Goal: Find contact information: Find contact information

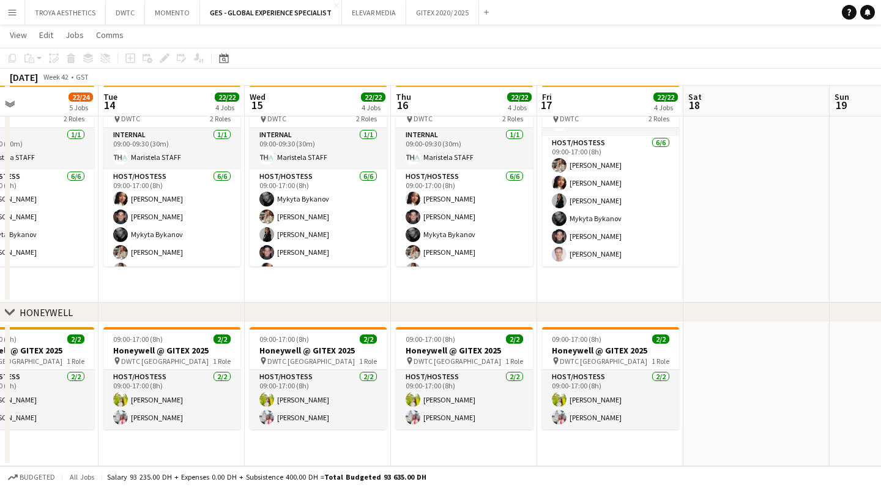
scroll to position [635, 0]
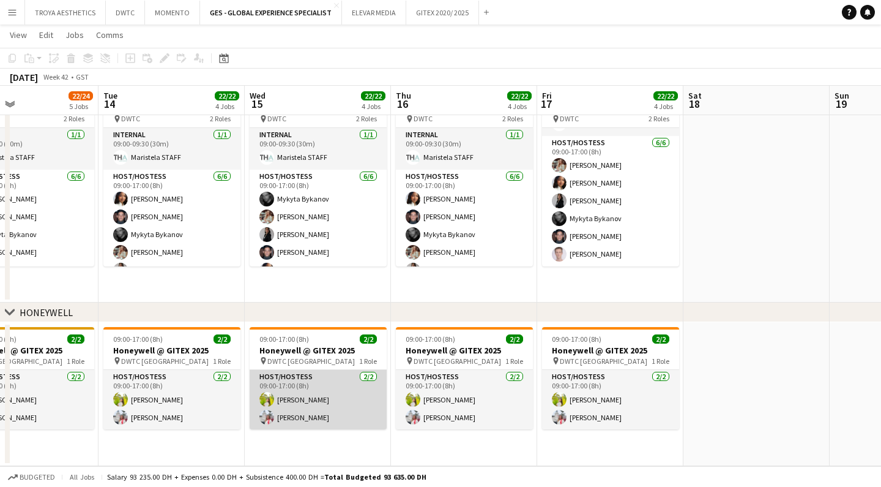
click at [283, 416] on app-card-role "Host/Hostess 2/2 09:00-17:00 (8h) Naya Talas Ozlem Dogan" at bounding box center [318, 399] width 137 height 59
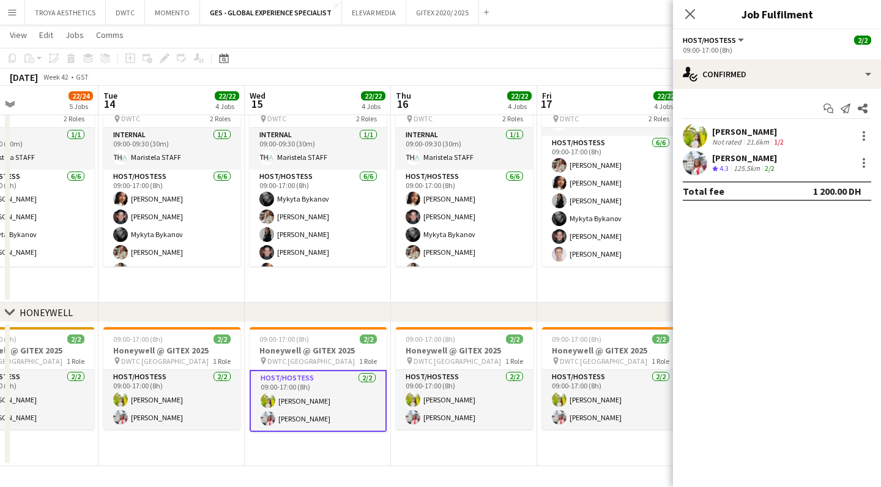
click at [755, 156] on div "[PERSON_NAME]" at bounding box center [744, 157] width 65 height 11
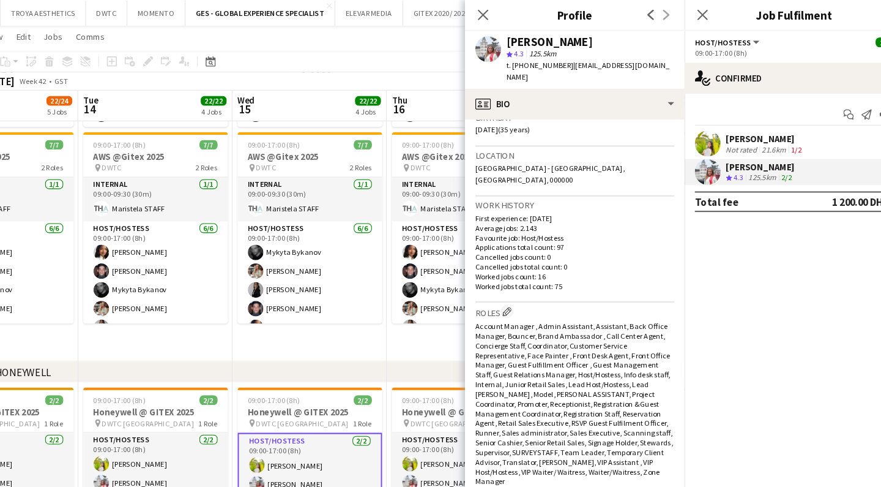
scroll to position [744, 0]
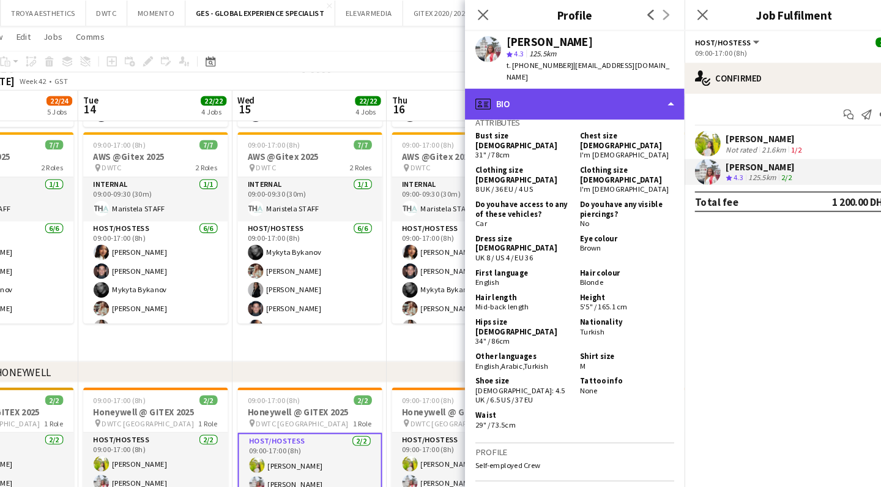
click at [600, 88] on div "profile Bio" at bounding box center [569, 98] width 208 height 29
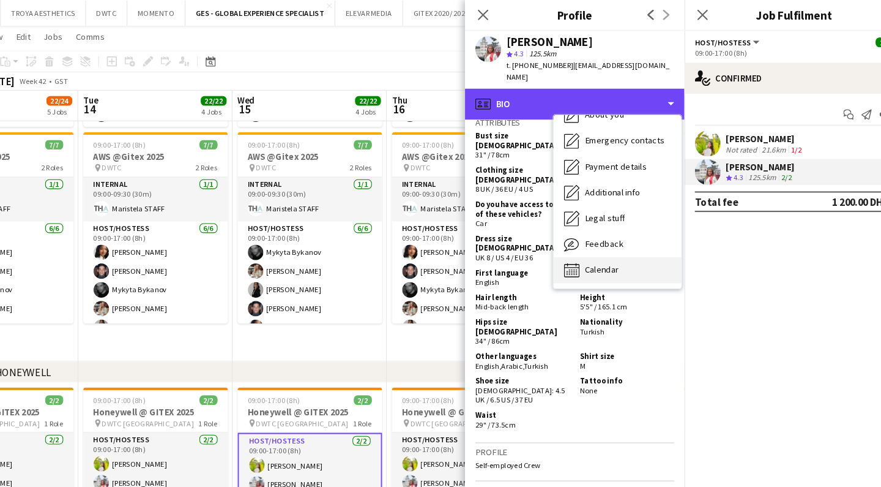
scroll to position [66, 0]
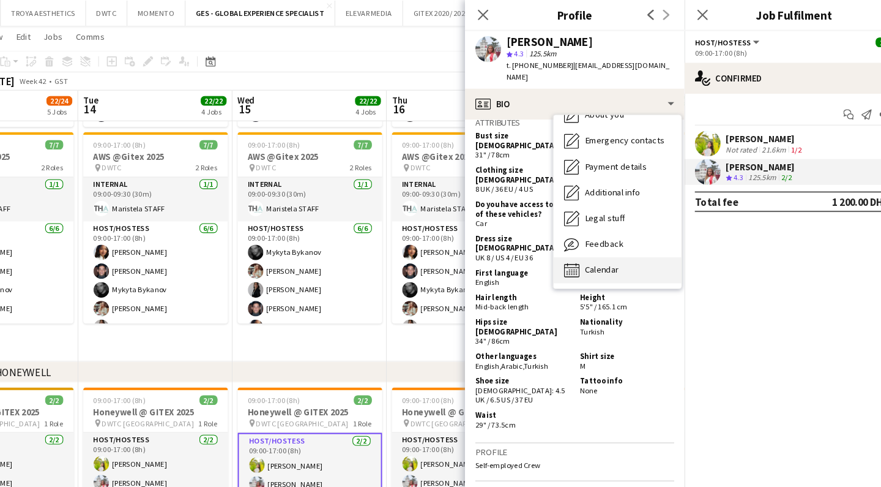
click at [574, 244] on div "Calendar Calendar" at bounding box center [609, 256] width 121 height 24
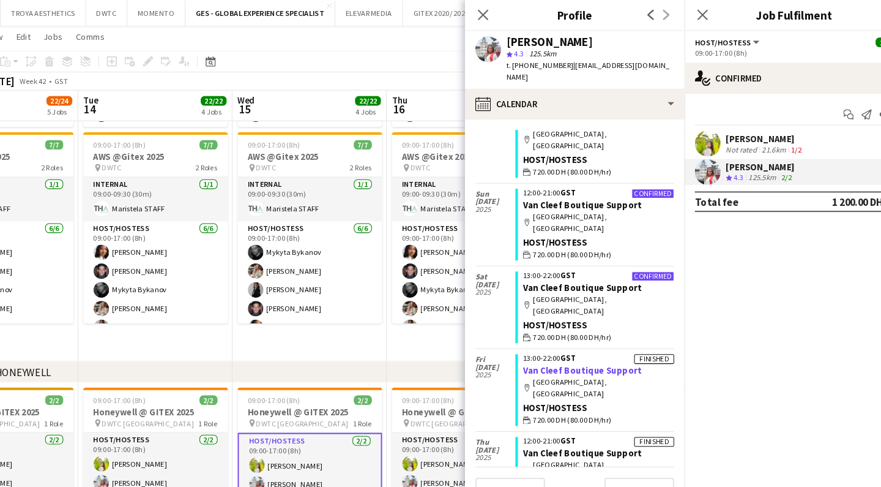
scroll to position [707, 0]
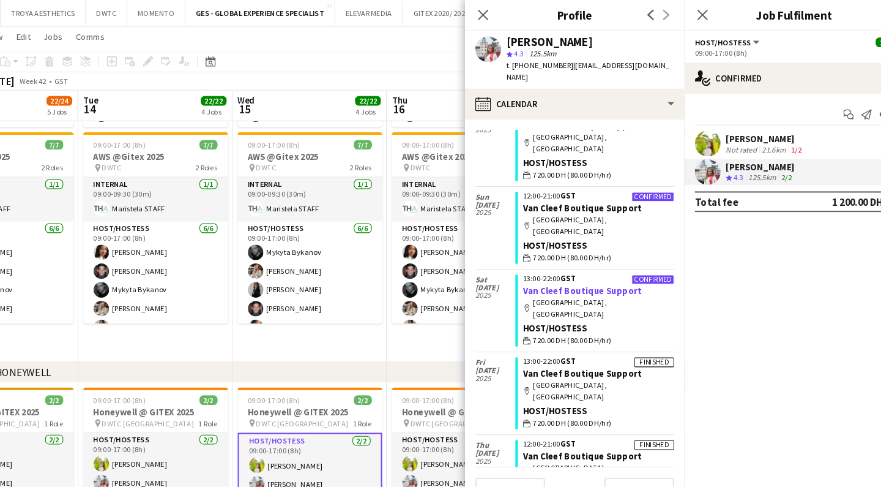
click at [529, 270] on link "Van Cleef Boutique Support" at bounding box center [576, 275] width 113 height 11
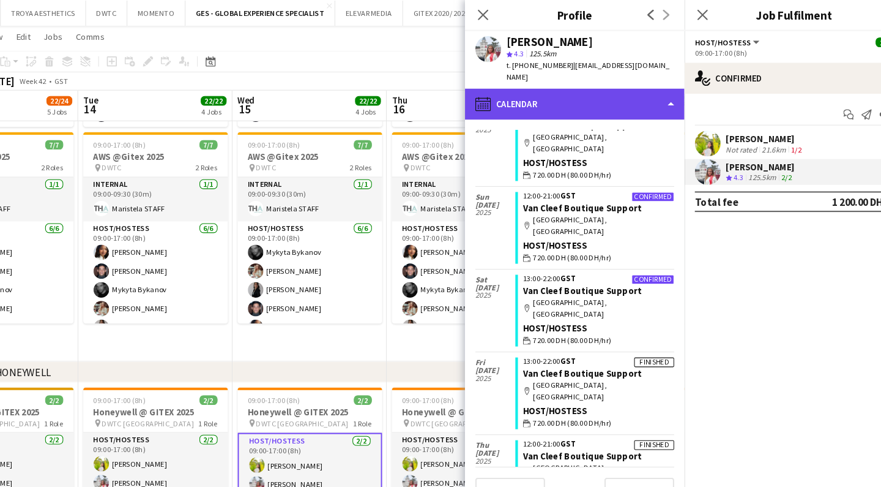
click at [622, 84] on div "calendar-full Calendar" at bounding box center [569, 98] width 208 height 29
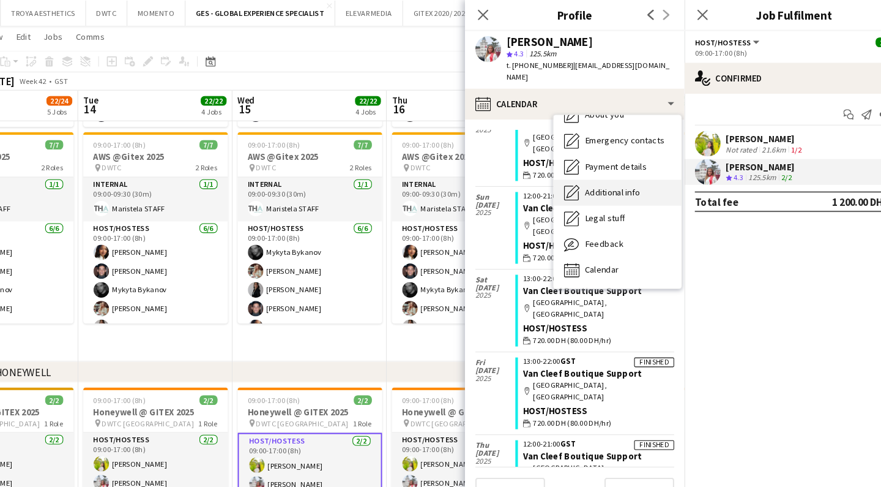
click at [598, 176] on span "Additional info" at bounding box center [604, 181] width 53 height 11
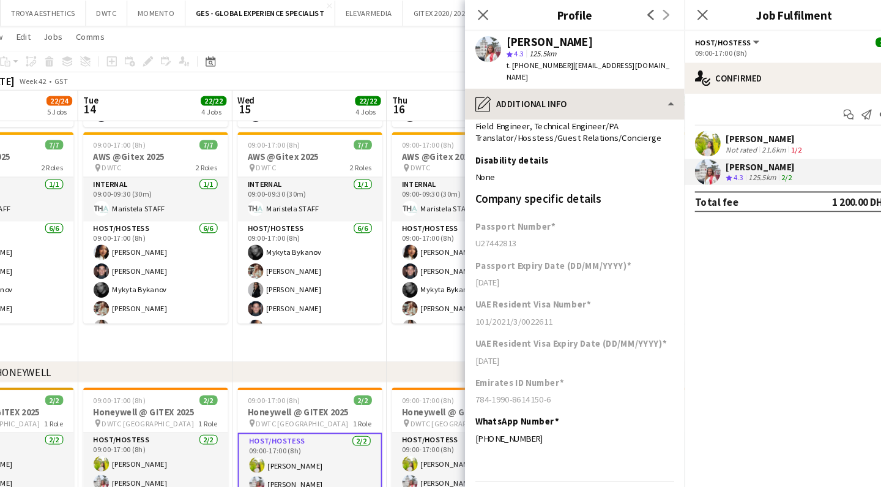
scroll to position [61, 0]
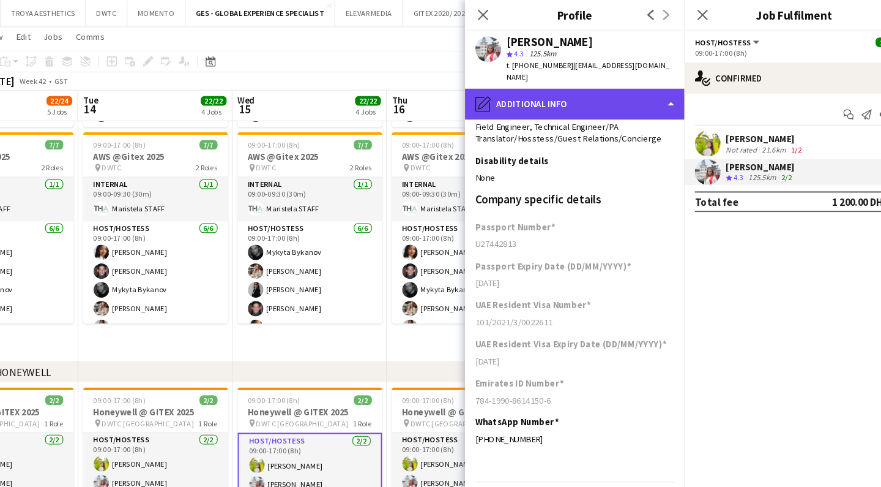
click at [624, 88] on div "pencil4 Additional info" at bounding box center [569, 98] width 208 height 29
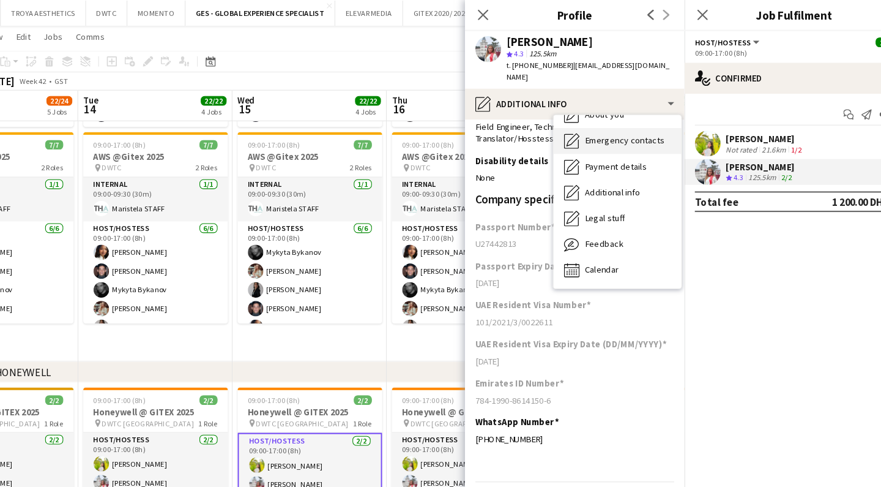
click at [619, 129] on div "Emergency contacts Emergency contacts" at bounding box center [609, 133] width 121 height 24
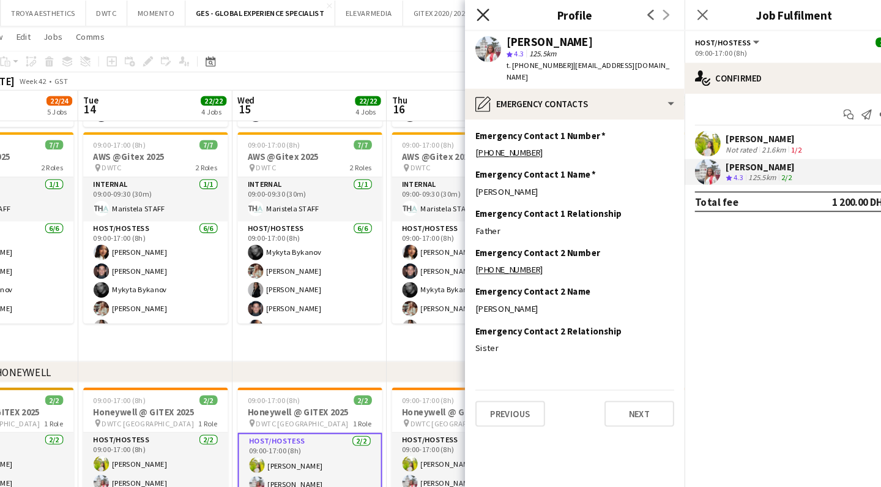
click at [476, 15] on icon "Close pop-in" at bounding box center [482, 14] width 12 height 12
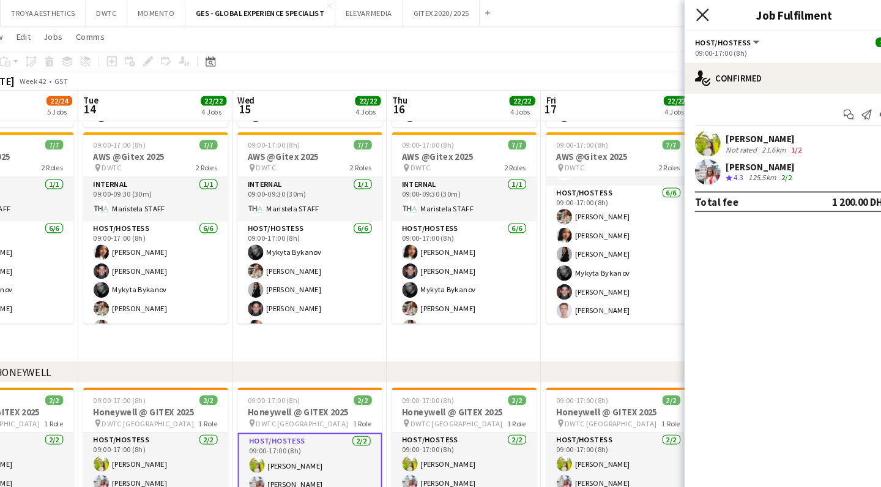
click at [684, 17] on icon "Close pop-in" at bounding box center [690, 14] width 12 height 12
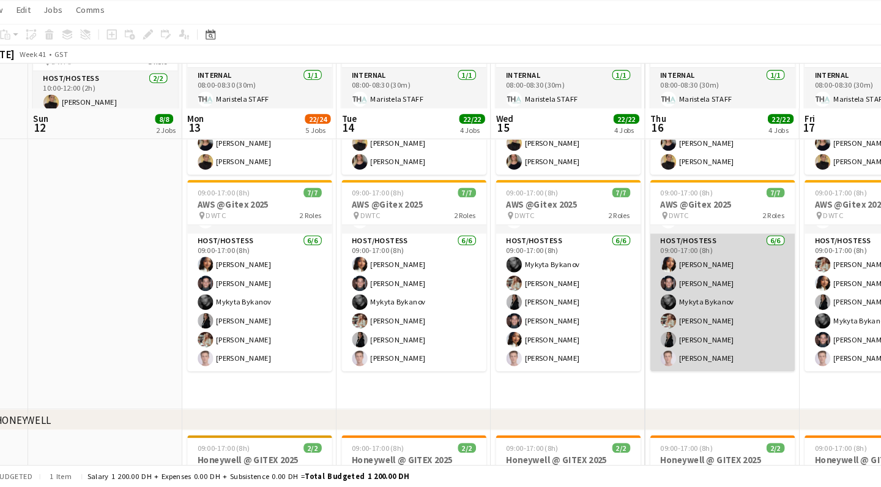
scroll to position [609, 0]
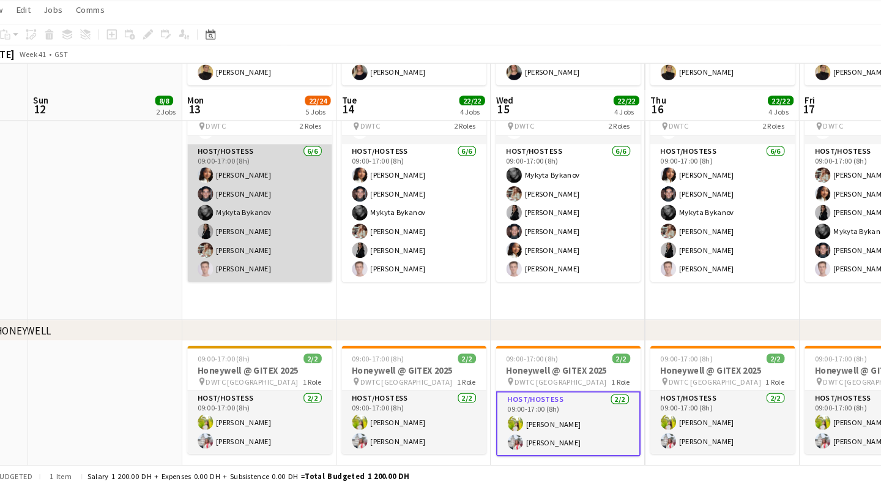
click at [226, 253] on app-card-role "Host/Hostess 6/6 09:00-17:00 (8h) Mai Mohamed Jarryn Van Dyk Mykyta Bykanov Iul…" at bounding box center [270, 227] width 137 height 130
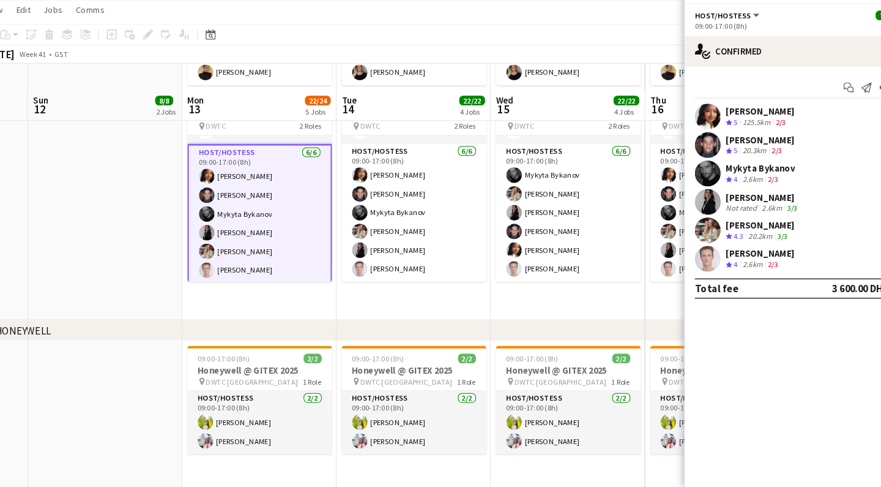
click at [718, 260] on div "Anis Abed" at bounding box center [744, 265] width 65 height 11
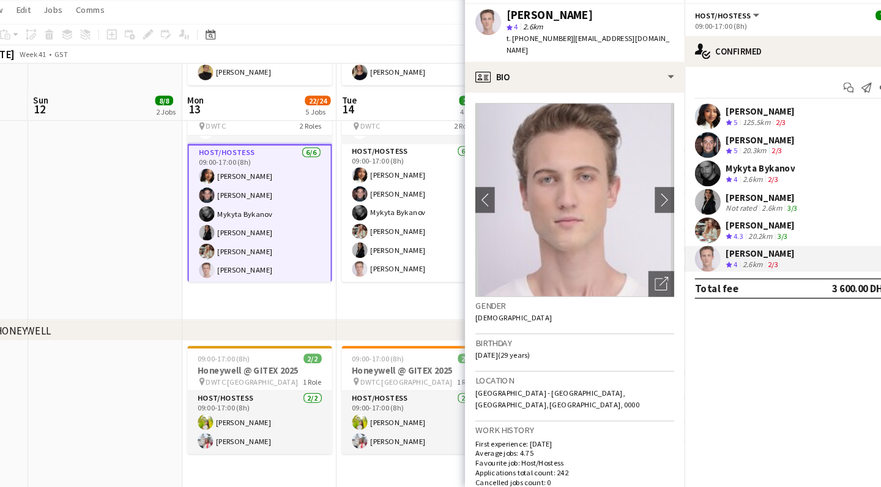
click at [420, 48] on app-toolbar "Copy Paste Paste Command V Paste with crew Command Shift V Paste linked Job Del…" at bounding box center [440, 58] width 881 height 21
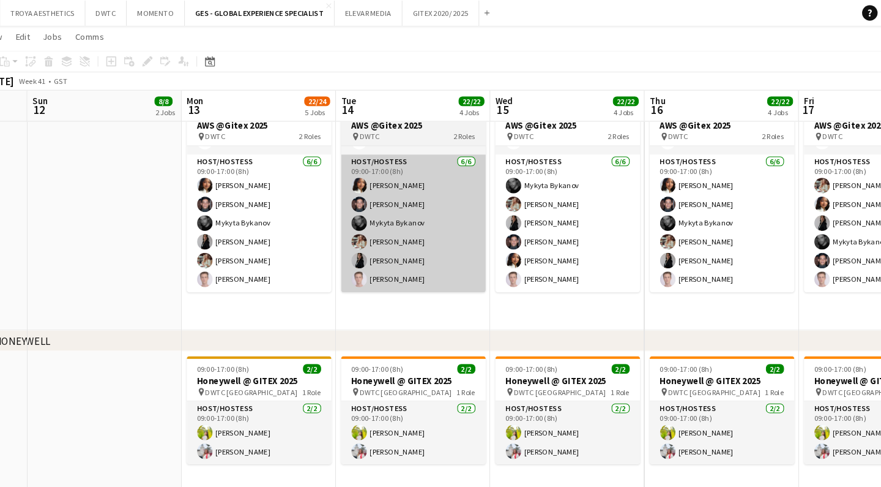
scroll to position [34, 0]
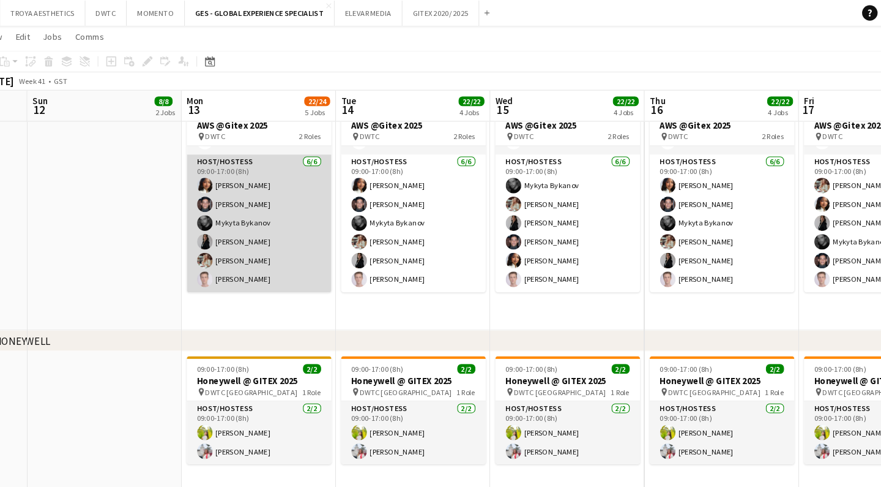
click at [223, 264] on app-card-role "Host/Hostess 6/6 09:00-17:00 (8h) Mai Mohamed Jarryn Van Dyk Mykyta Bykanov Iul…" at bounding box center [270, 211] width 137 height 130
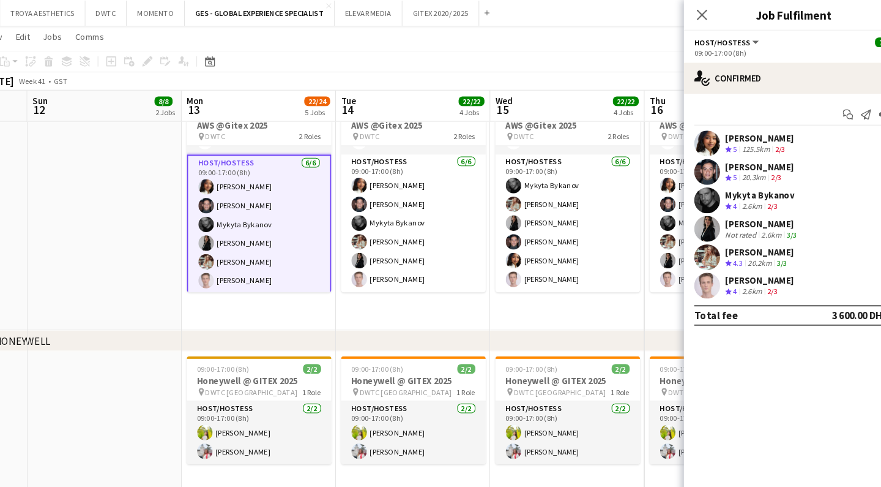
click at [713, 264] on div "Anis Abed" at bounding box center [744, 265] width 65 height 11
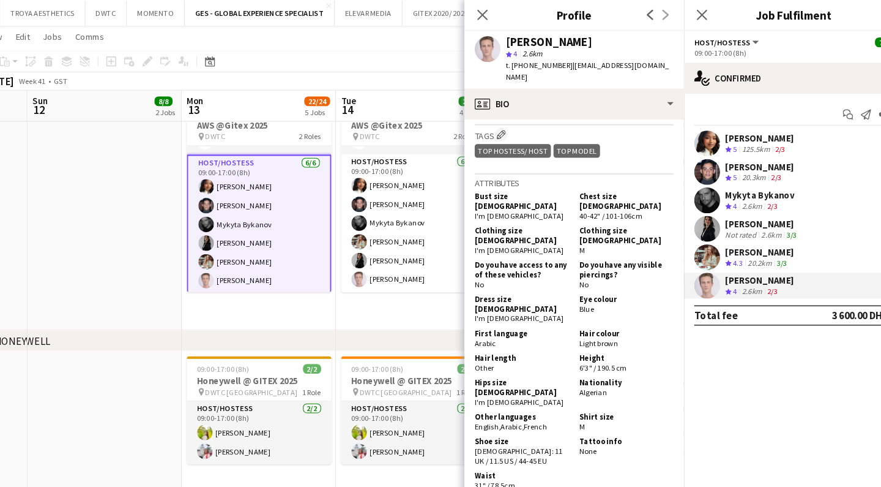
scroll to position [701, 0]
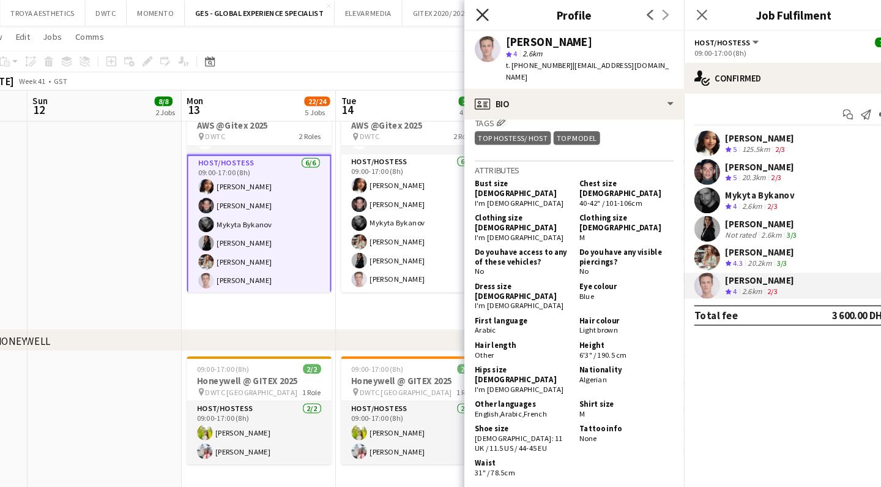
click at [476, 17] on icon "Close pop-in" at bounding box center [482, 14] width 12 height 12
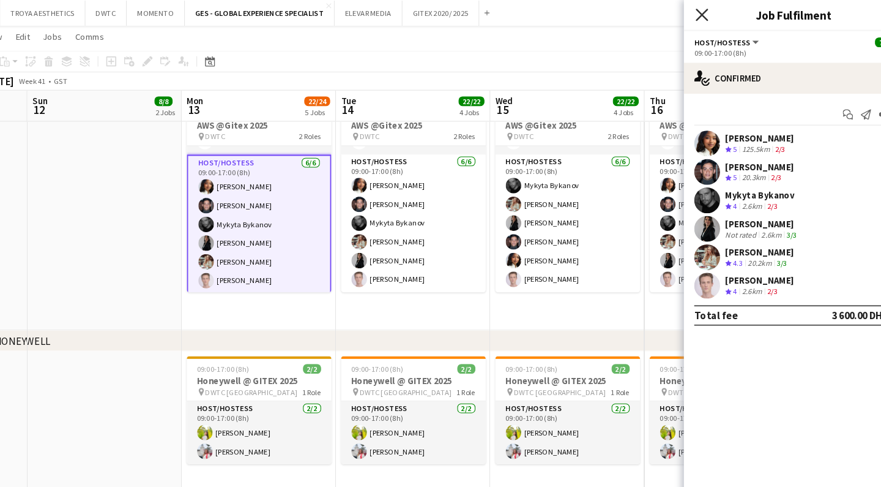
click at [684, 13] on icon at bounding box center [690, 14] width 12 height 12
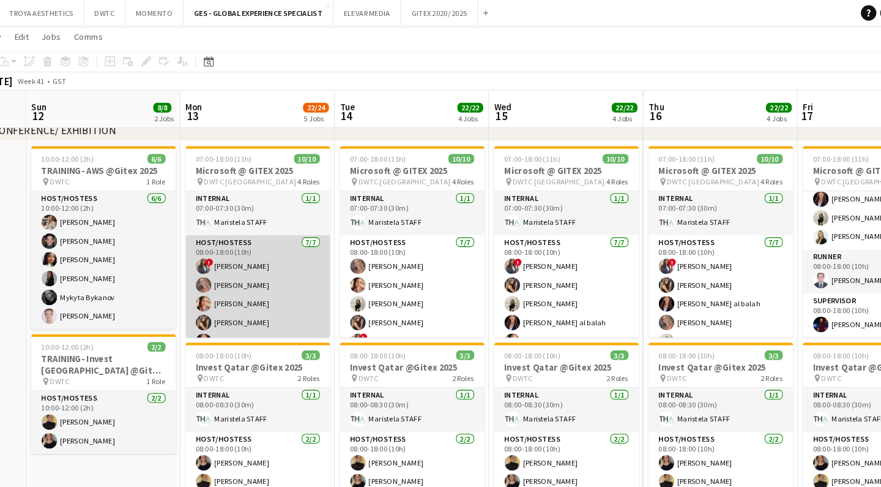
scroll to position [245, 0]
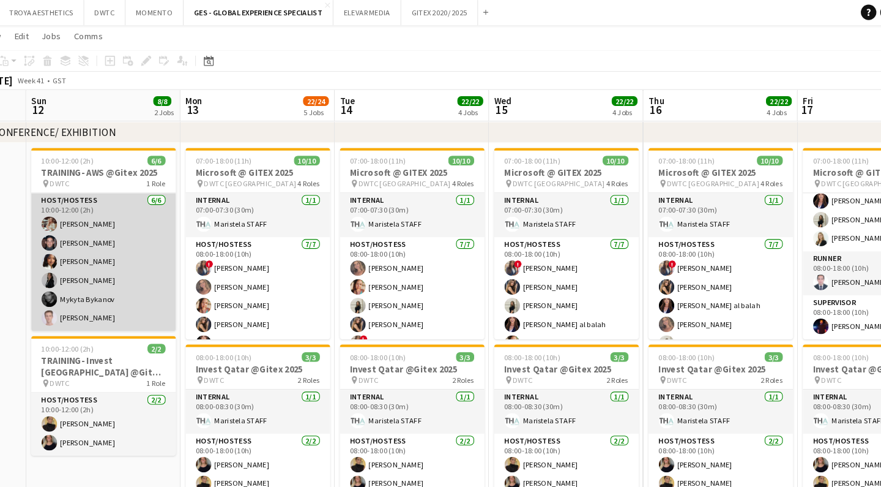
click at [104, 212] on app-card-role "Host/Hostess 6/6 10:00-12:00 (2h) Maryna Tsypar Jarryn Van Dyk Mai Mohamed Iuli…" at bounding box center [124, 249] width 137 height 130
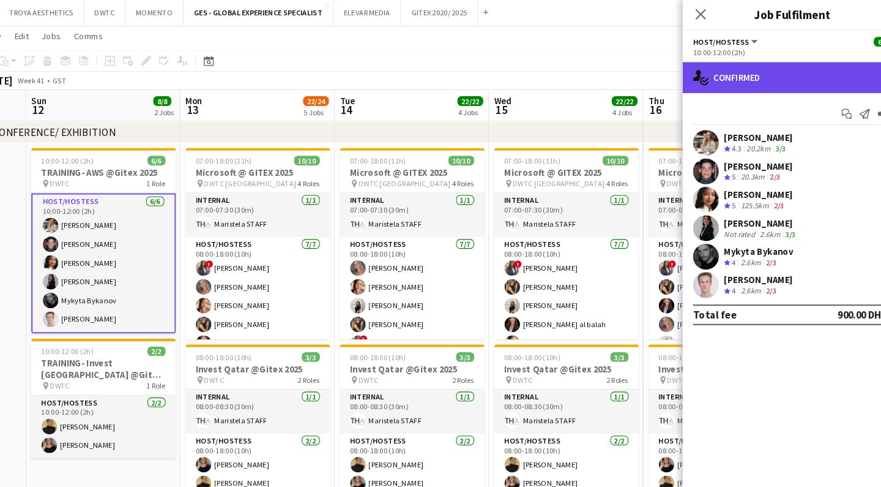
click at [751, 78] on div "single-neutral-actions-check-2 Confirmed" at bounding box center [777, 73] width 208 height 29
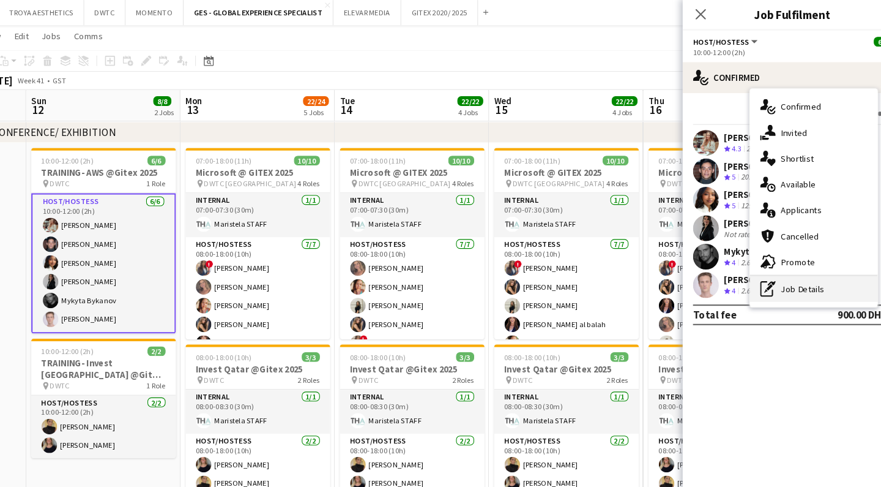
click at [756, 272] on div "pen-write Job Details" at bounding box center [797, 274] width 121 height 24
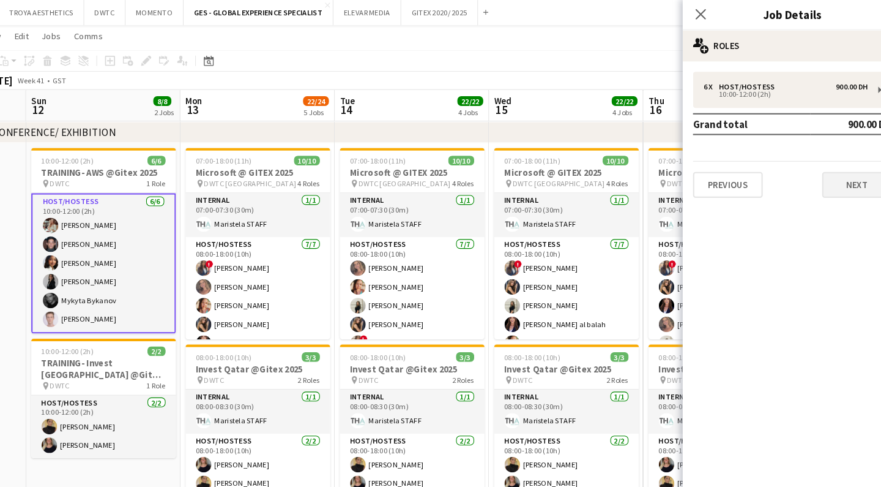
click at [805, 182] on button "Next" at bounding box center [838, 175] width 66 height 24
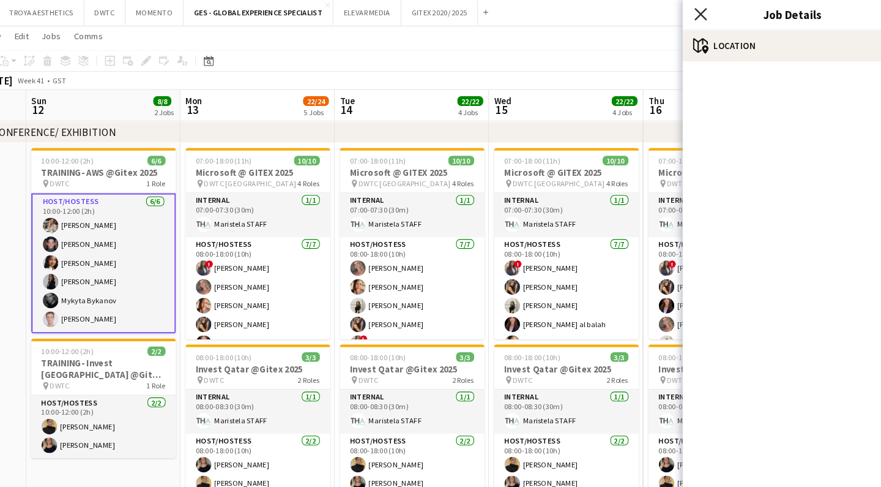
click at [684, 13] on icon "Close pop-in" at bounding box center [690, 14] width 12 height 12
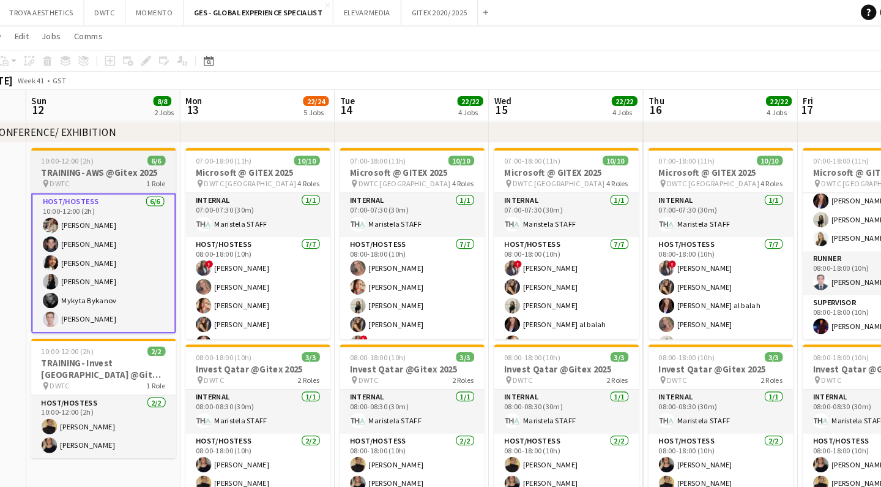
click at [83, 165] on h3 "TRAINING- AWS @Gitex 2025" at bounding box center [124, 163] width 137 height 11
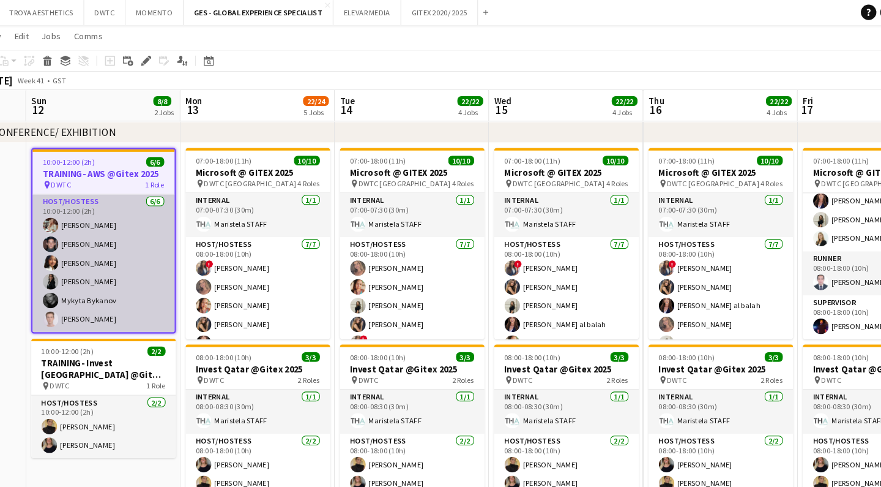
click at [77, 301] on app-card-role "Host/Hostess 6/6 10:00-12:00 (2h) Maryna Tsypar Jarryn Van Dyk Mai Mohamed Iuli…" at bounding box center [124, 250] width 135 height 130
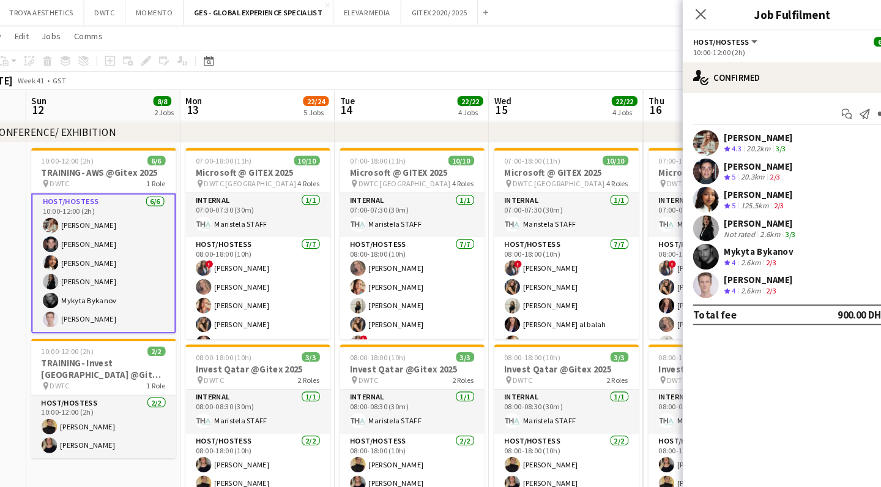
click at [712, 262] on div "Anis Abed" at bounding box center [744, 265] width 65 height 11
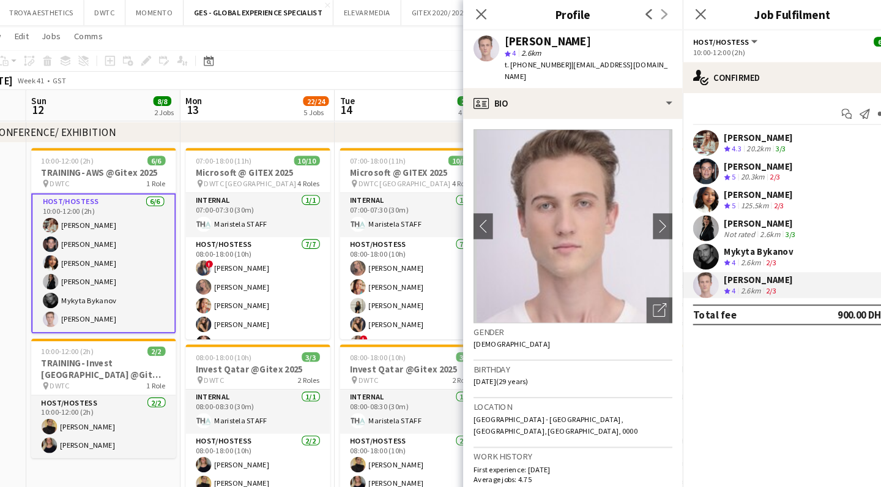
click at [504, 36] on div "Anis Abed" at bounding box center [545, 39] width 82 height 11
copy div "Anis"
drag, startPoint x: 613, startPoint y: 62, endPoint x: 540, endPoint y: 62, distance: 72.2
click at [537, 64] on div "Anis Abed star 4 2.6km t. +971581207470 | anisisonline@gmail.com" at bounding box center [569, 56] width 208 height 54
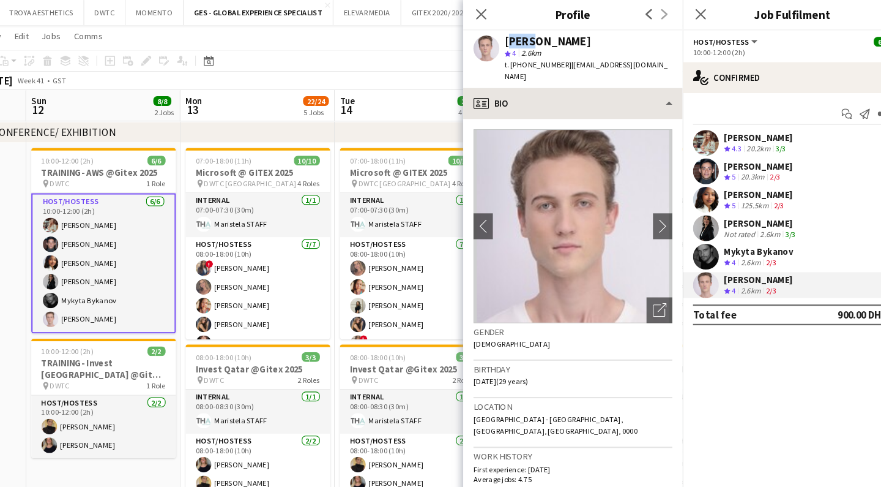
copy span "anisisonline@gmail.com"
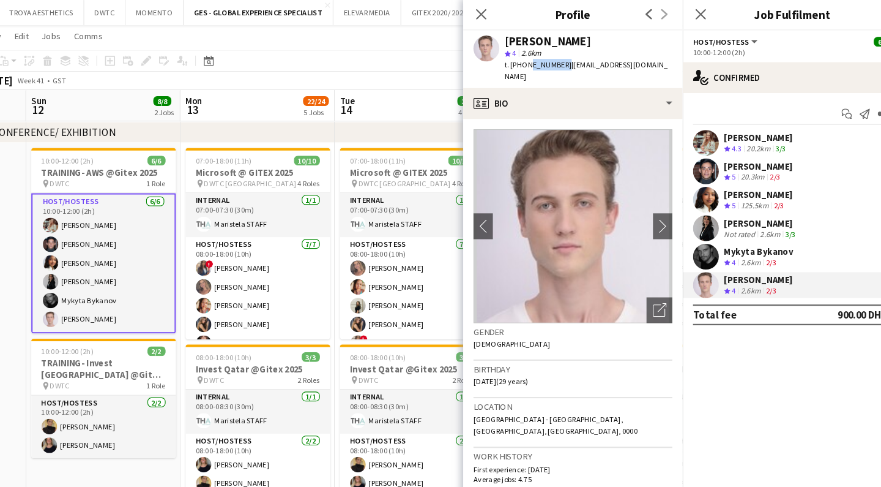
drag, startPoint x: 531, startPoint y: 61, endPoint x: 518, endPoint y: 62, distance: 12.9
click at [504, 61] on span "t. +971581207470" at bounding box center [536, 61] width 64 height 9
copy span "581207470"
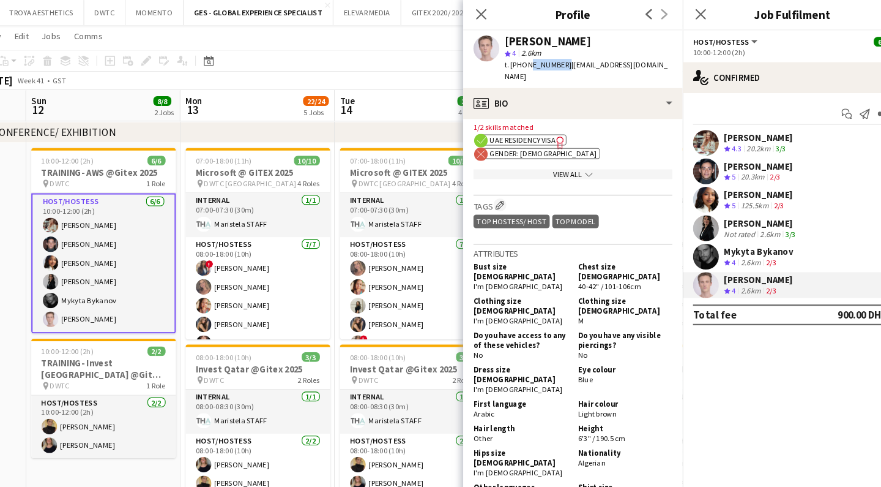
scroll to position [622, 0]
click at [574, 433] on span "Algerian" at bounding box center [587, 437] width 26 height 9
copy span "Algerian"
click at [476, 14] on icon at bounding box center [482, 14] width 12 height 12
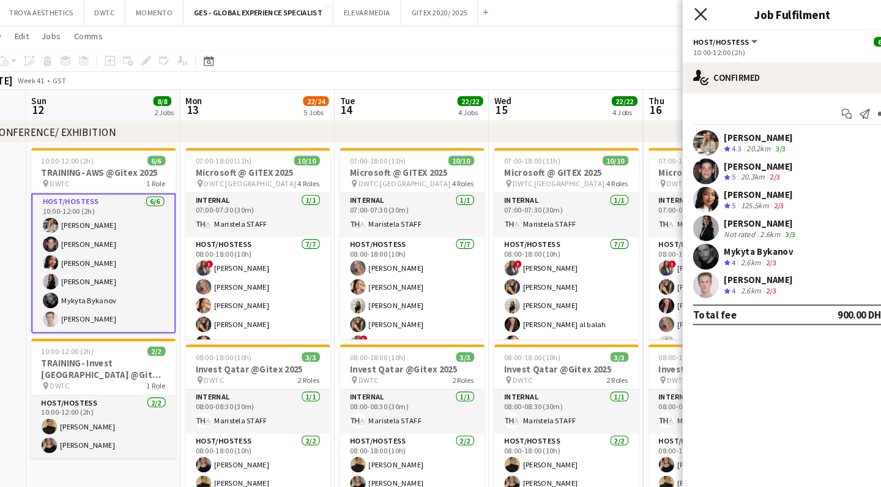
click at [684, 12] on icon "Close pop-in" at bounding box center [690, 14] width 12 height 12
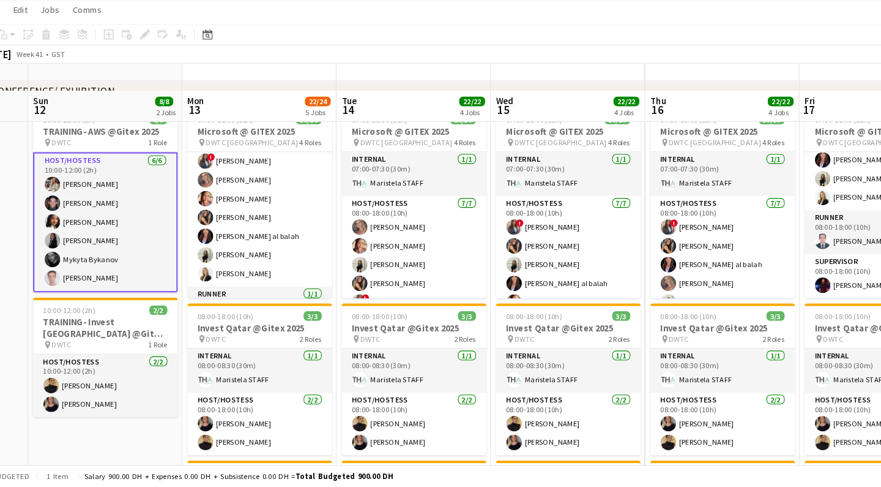
scroll to position [261, 0]
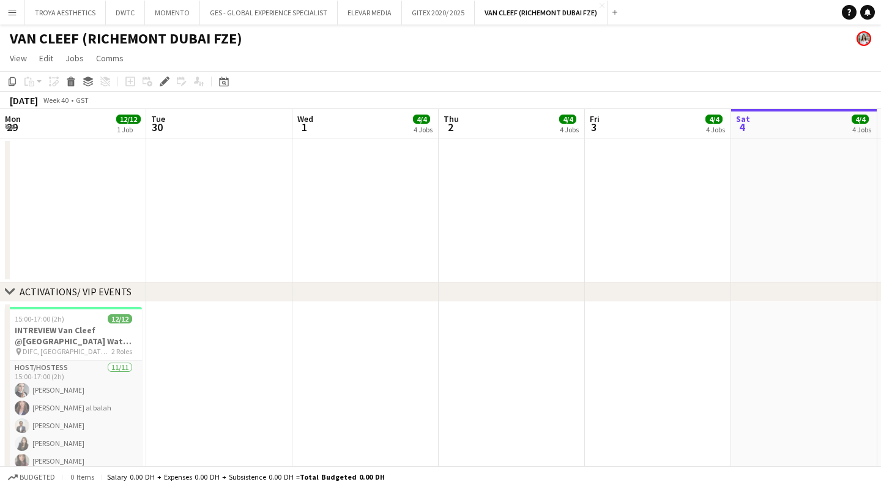
scroll to position [0, 420]
